Goal: Task Accomplishment & Management: Complete application form

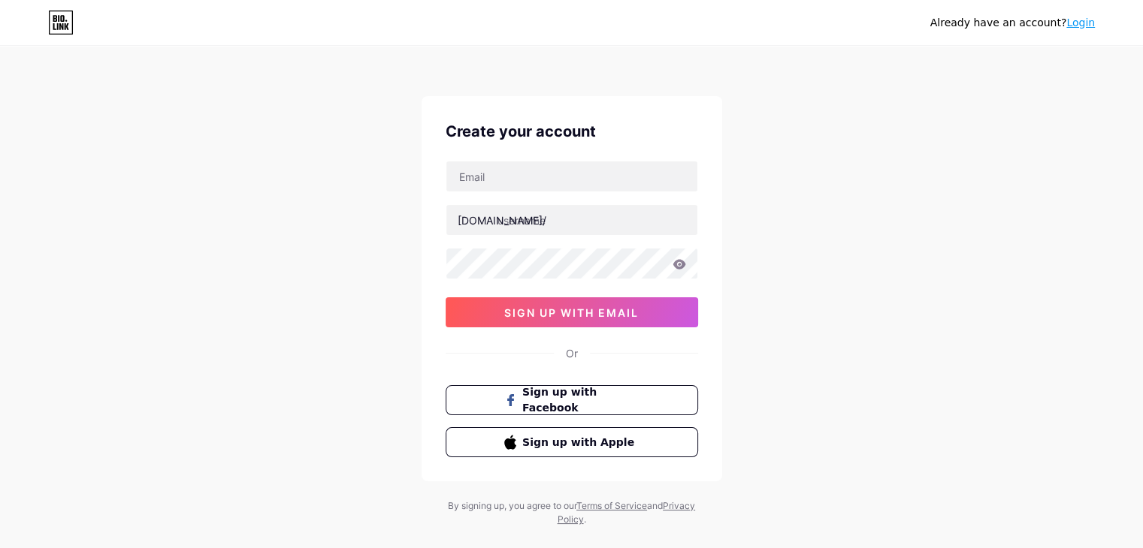
type input "[EMAIL_ADDRESS][DOMAIN_NAME]"
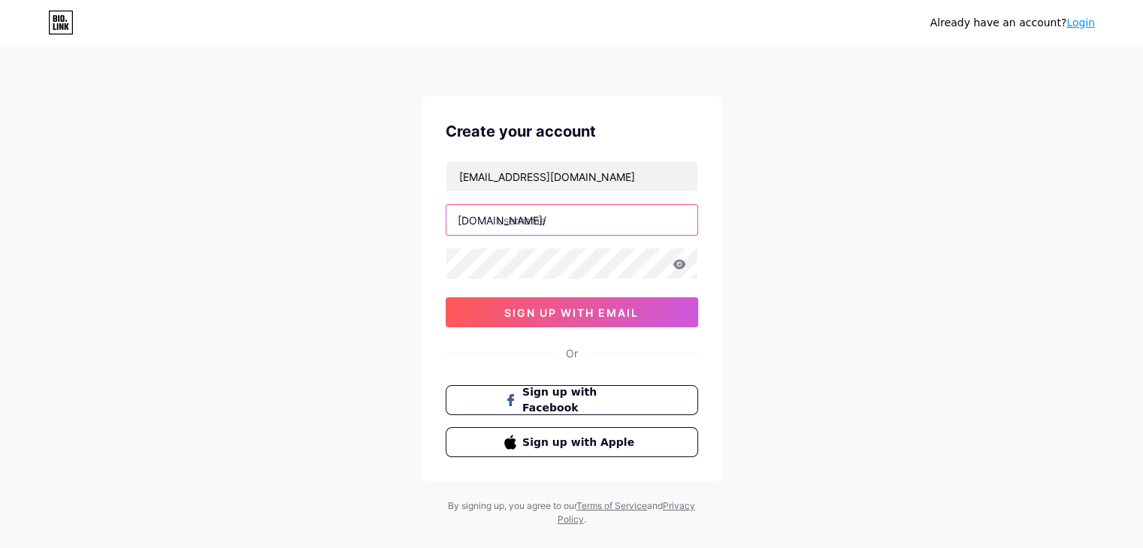
click at [555, 220] on input "text" at bounding box center [571, 220] width 251 height 30
click at [866, 180] on div "Already have an account? Login Create your account hellotalentties@gmail.com bi…" at bounding box center [571, 287] width 1143 height 575
click at [560, 217] on input "talentties" at bounding box center [571, 220] width 251 height 30
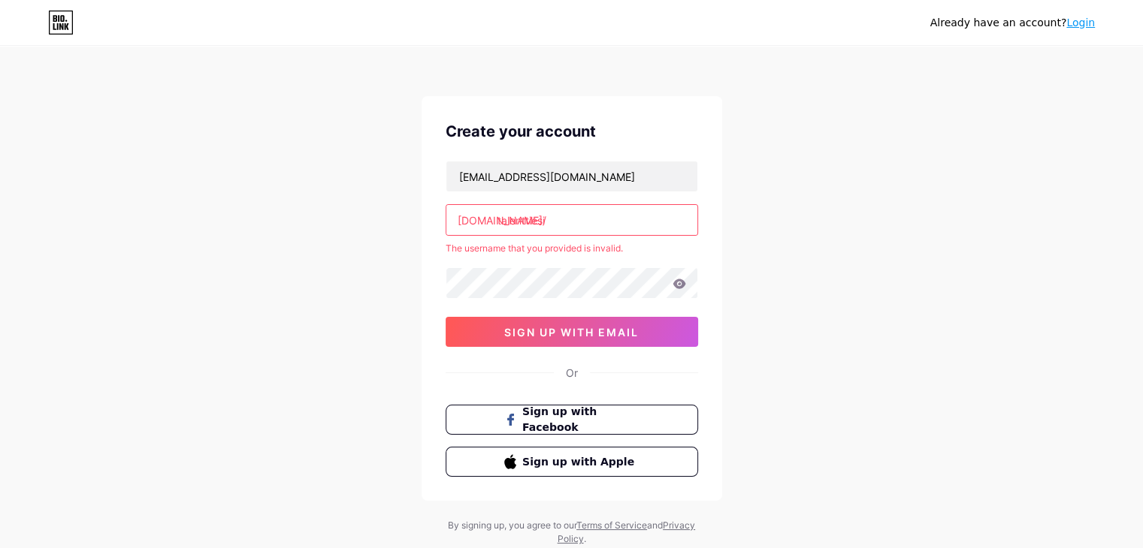
type input "talentties"
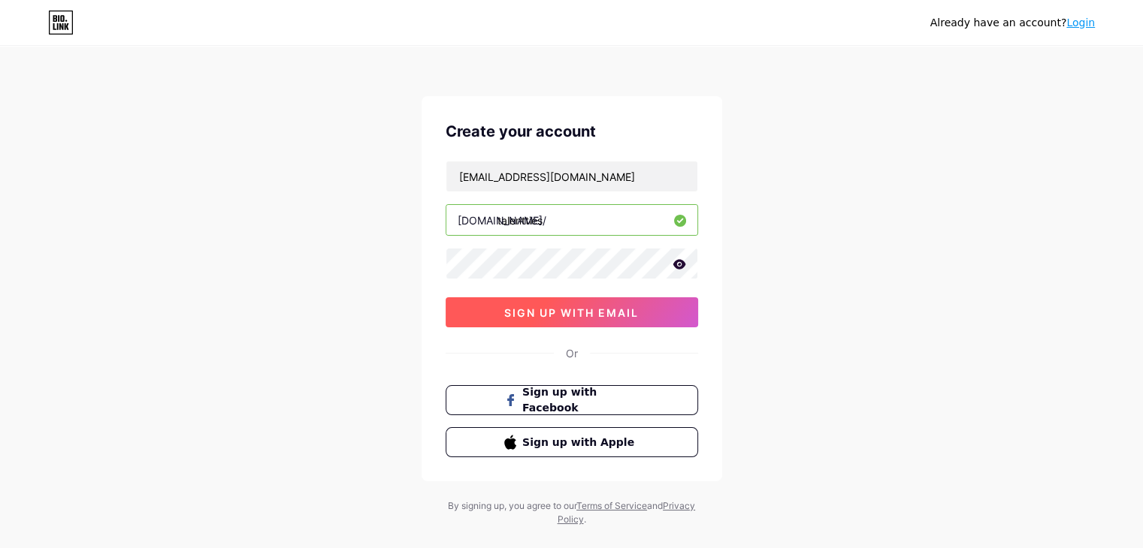
click at [535, 314] on span "sign up with email" at bounding box center [571, 313] width 134 height 13
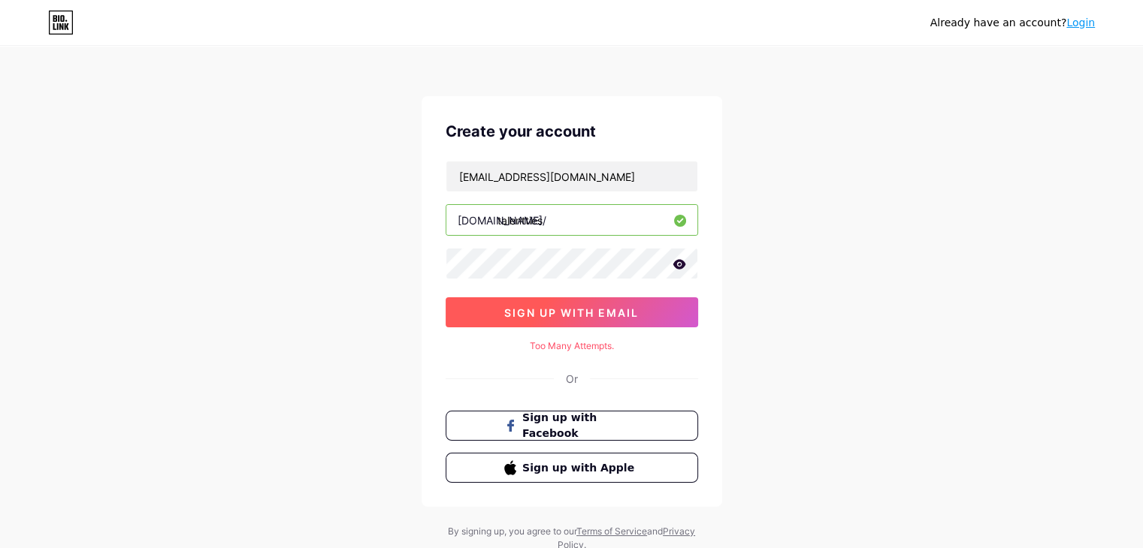
click at [528, 319] on button "sign up with email" at bounding box center [572, 313] width 252 height 30
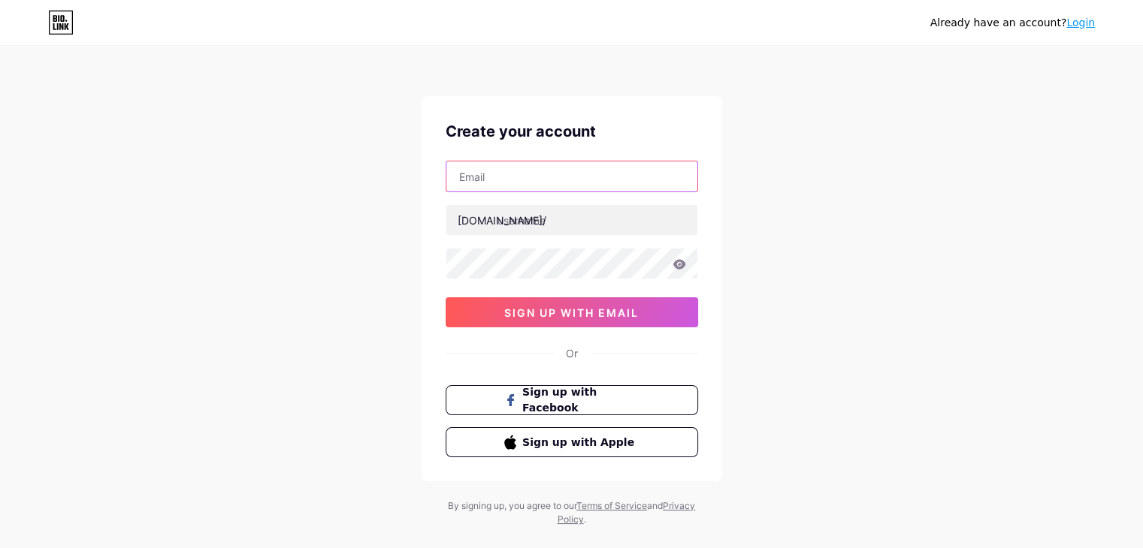
click at [517, 180] on input "text" at bounding box center [571, 177] width 251 height 30
type input "[EMAIL_ADDRESS][DOMAIN_NAME]"
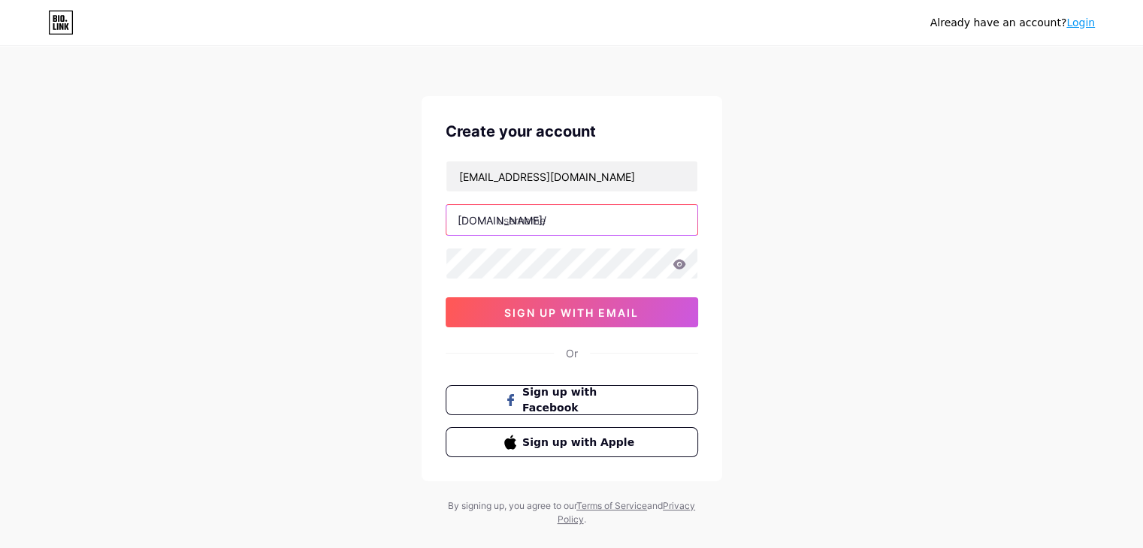
click at [527, 220] on input "text" at bounding box center [571, 220] width 251 height 30
type input "talentties"
click at [681, 262] on icon at bounding box center [678, 264] width 13 height 10
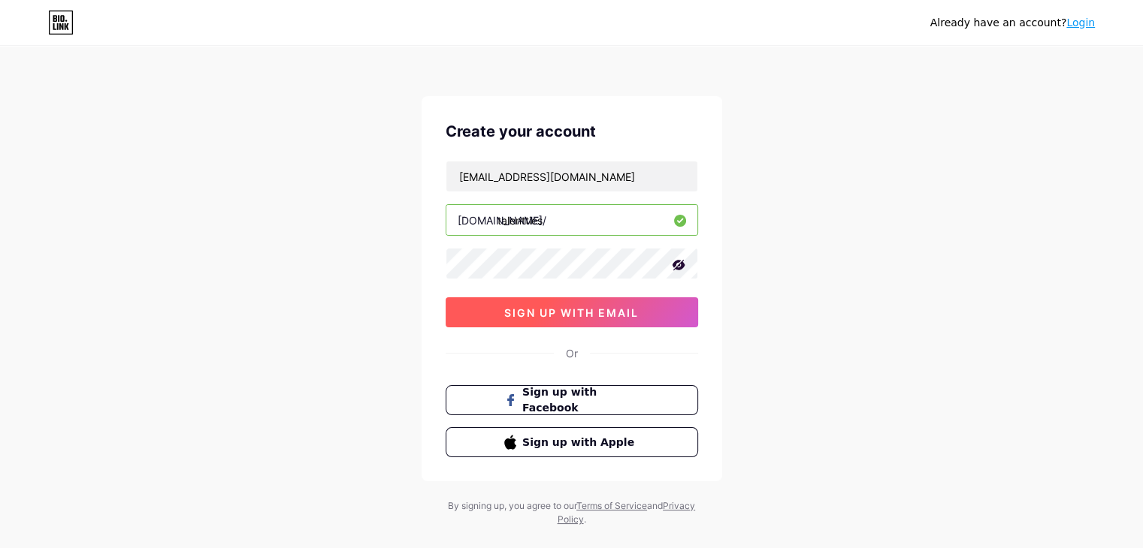
click at [613, 314] on span "sign up with email" at bounding box center [571, 313] width 134 height 13
